Goal: Use online tool/utility: Utilize a website feature to perform a specific function

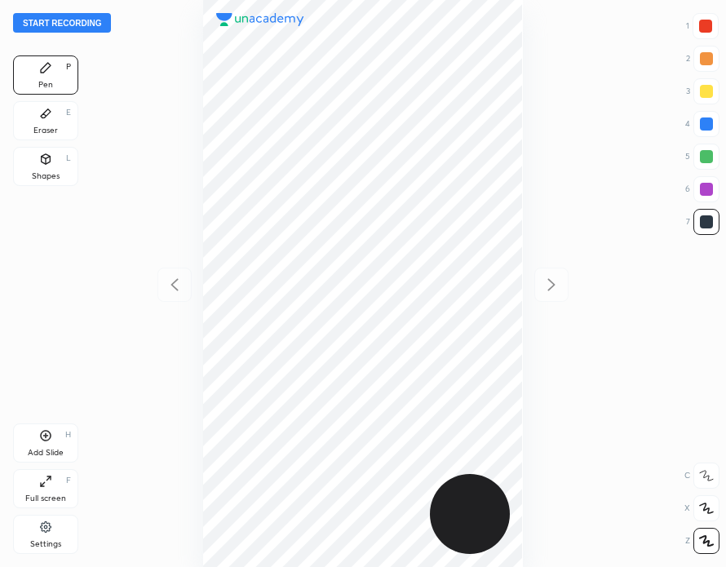
scroll to position [567, 465]
click at [102, 25] on button "Start recording" at bounding box center [62, 23] width 98 height 20
click at [81, 21] on button "End recording" at bounding box center [58, 23] width 90 height 20
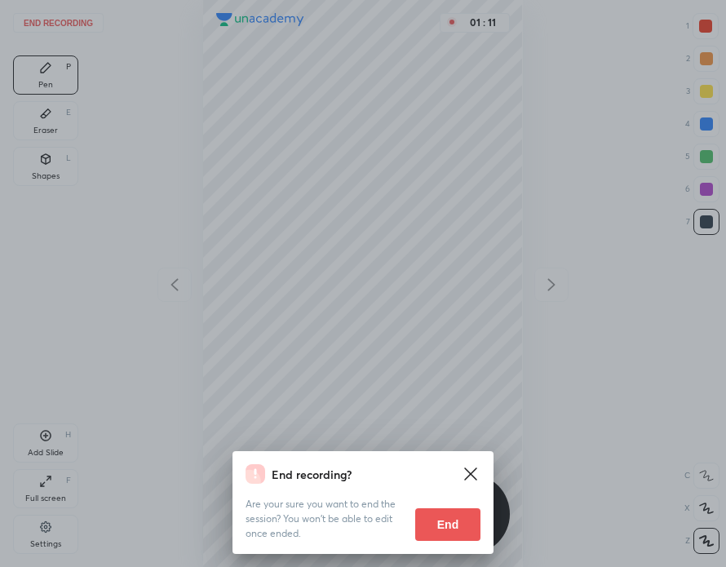
click at [456, 526] on button "End" at bounding box center [447, 524] width 65 height 33
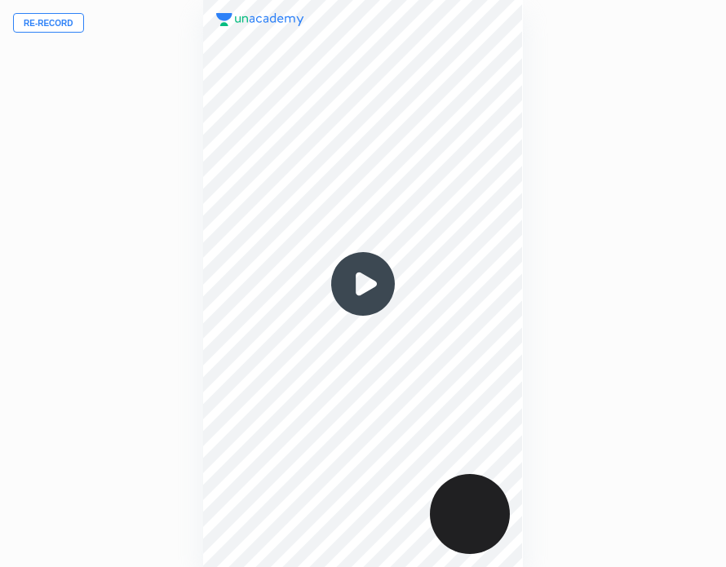
click at [360, 280] on img at bounding box center [363, 284] width 78 height 78
click at [71, 368] on div "Re-record 00 : 00" at bounding box center [363, 283] width 726 height 567
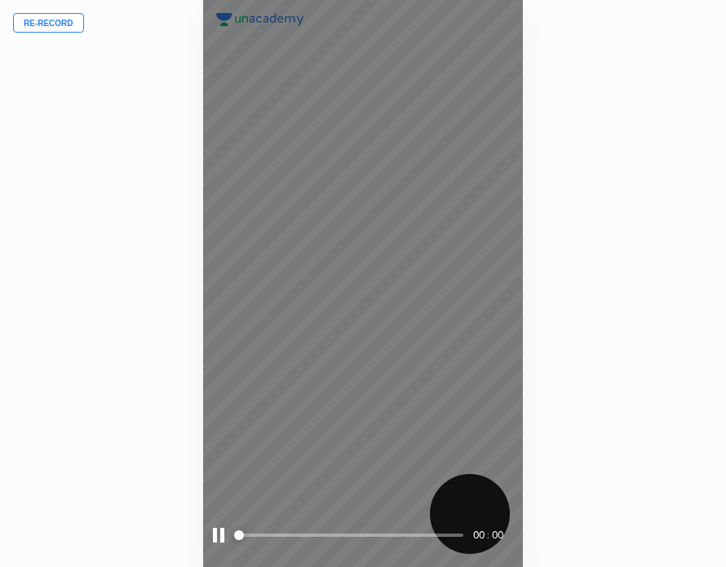
click at [217, 537] on div at bounding box center [218, 534] width 11 height 15
click at [217, 537] on div at bounding box center [220, 534] width 15 height 15
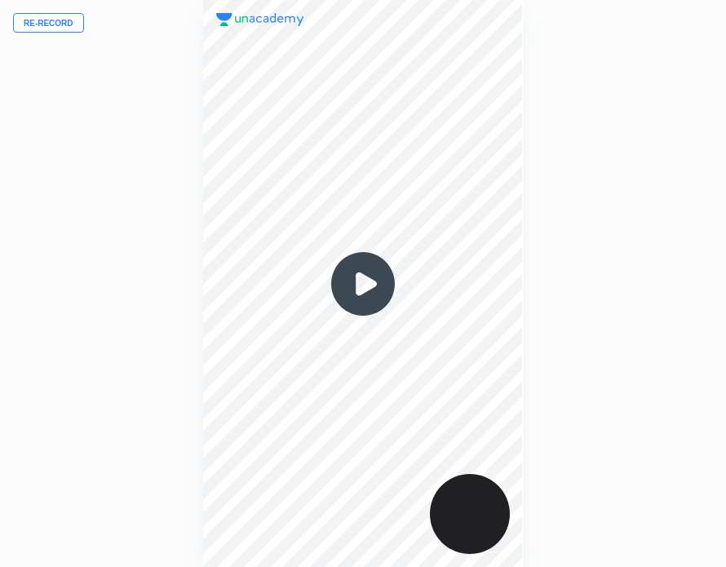
click at [363, 290] on img at bounding box center [363, 284] width 78 height 78
click at [365, 280] on img at bounding box center [363, 284] width 78 height 78
click at [367, 282] on img at bounding box center [363, 284] width 78 height 78
click at [51, 21] on button "Re-record" at bounding box center [48, 23] width 71 height 20
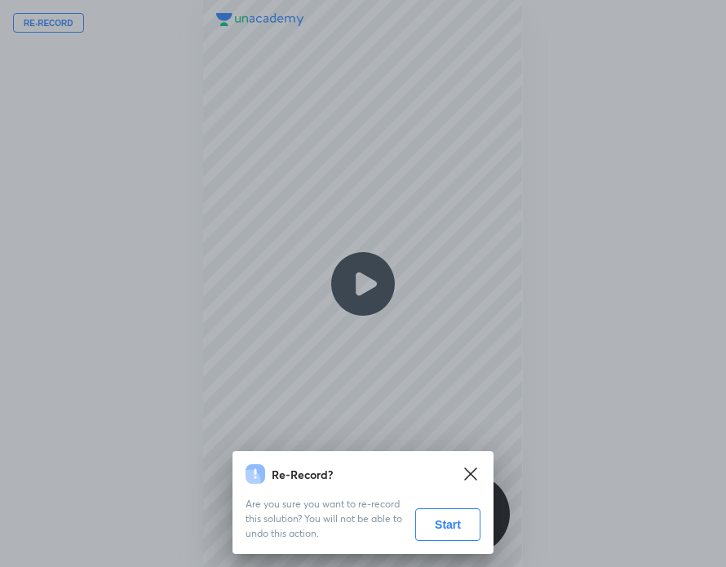
click at [456, 519] on button "Start" at bounding box center [447, 524] width 65 height 33
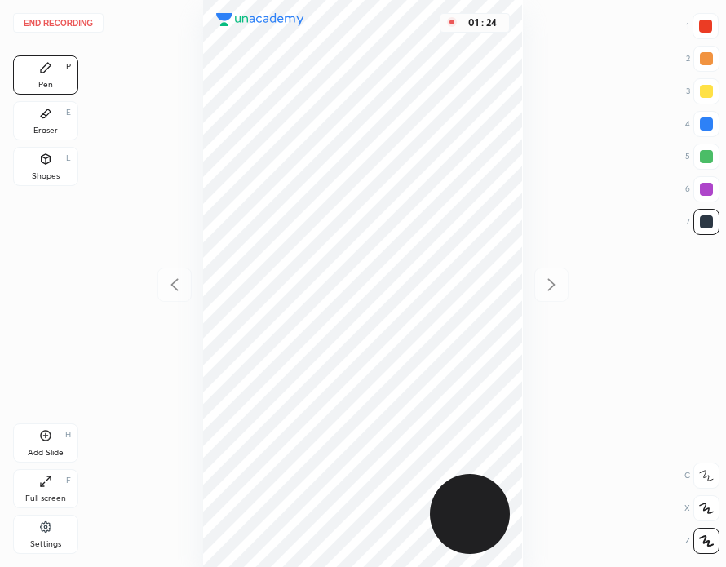
click at [42, 127] on div "Eraser" at bounding box center [45, 130] width 24 height 8
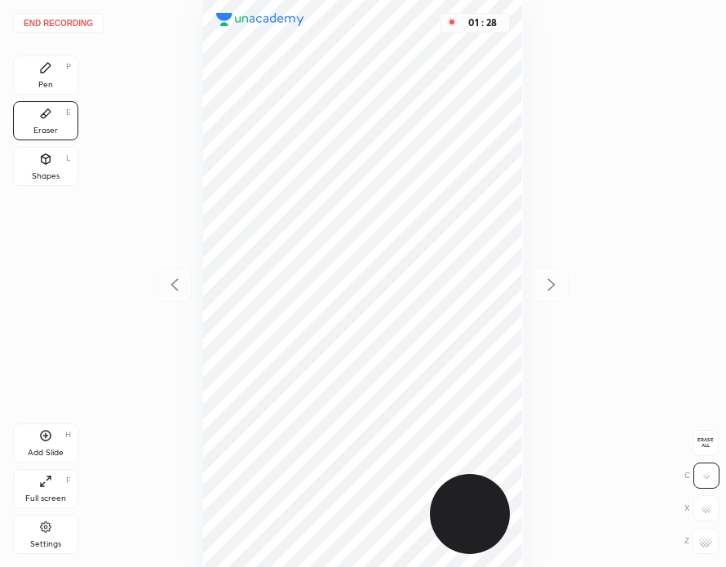
click at [54, 84] on div "Pen P" at bounding box center [45, 74] width 65 height 39
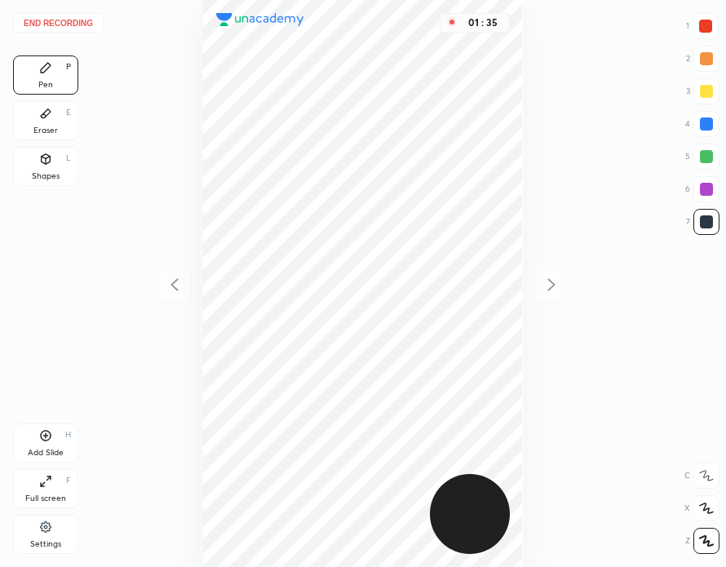
click at [68, 18] on button "End recording" at bounding box center [58, 23] width 90 height 20
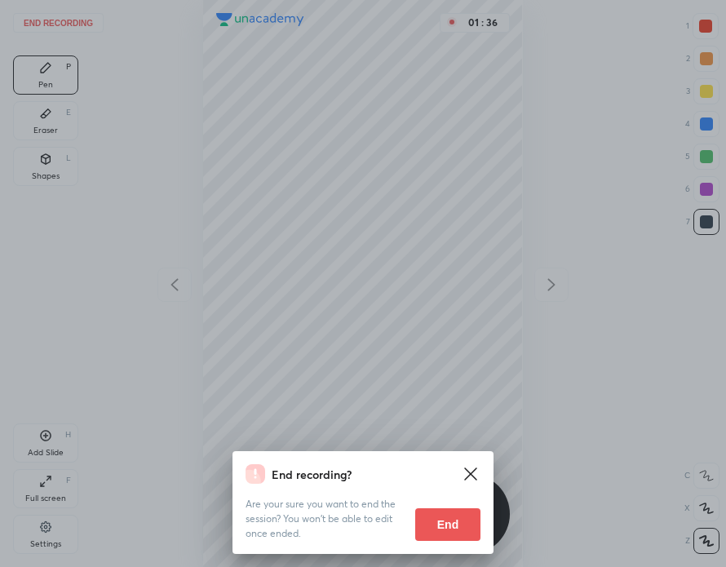
click at [454, 522] on button "End" at bounding box center [447, 524] width 65 height 33
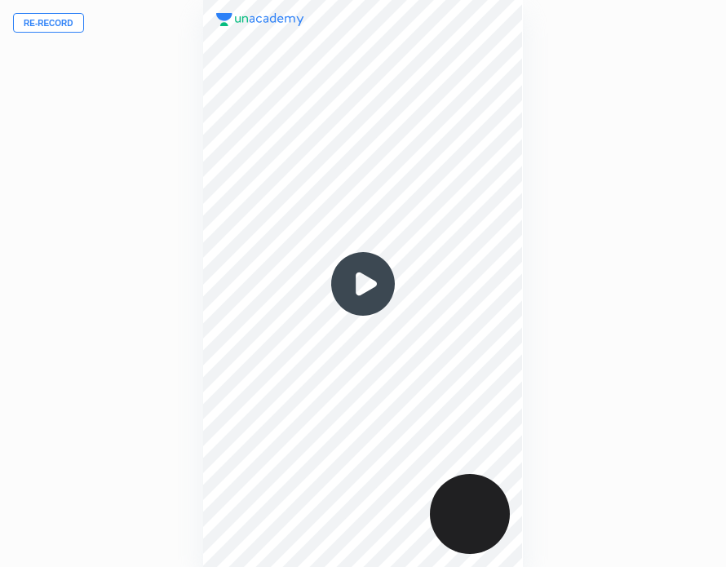
click at [363, 286] on img at bounding box center [363, 284] width 78 height 78
click at [364, 282] on img at bounding box center [363, 284] width 78 height 78
